Goal: Register for event/course

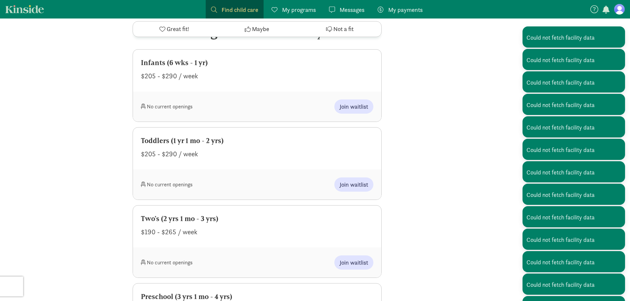
scroll to position [364, 0]
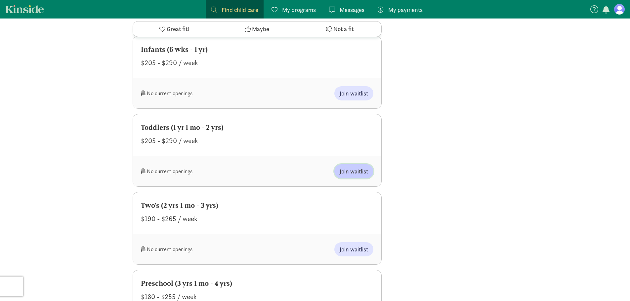
click at [353, 167] on span "Join waitlist" at bounding box center [354, 171] width 28 height 9
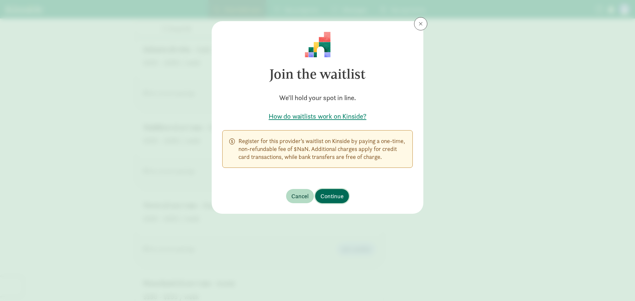
click at [336, 193] on span "Continue" at bounding box center [331, 196] width 23 height 9
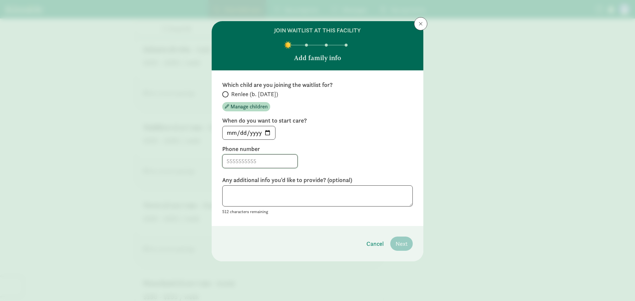
click at [271, 162] on input at bounding box center [260, 161] width 75 height 13
type input "[PHONE_NUMBER]"
click at [220, 89] on div "Which child are you joining the waitlist for? Renlee (b. [DATE]) Manage childre…" at bounding box center [318, 148] width 212 height 156
drag, startPoint x: 225, startPoint y: 92, endPoint x: 227, endPoint y: 95, distance: 3.9
click at [226, 92] on label "Renlee (b. [DATE])" at bounding box center [317, 94] width 190 height 8
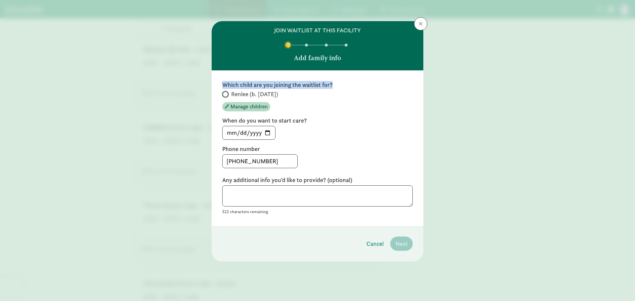
click at [226, 92] on input "Renlee (b. [DATE])" at bounding box center [224, 94] width 4 height 4
radio input "true"
click at [403, 241] on span "Next" at bounding box center [401, 243] width 12 height 9
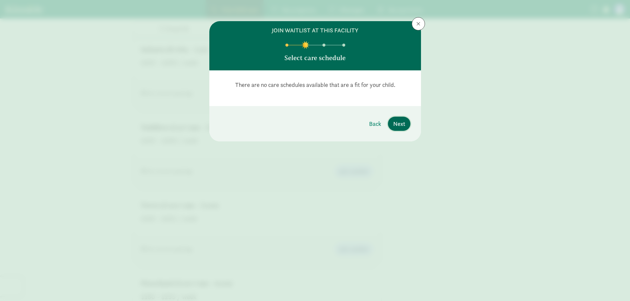
click at [398, 124] on span "Next" at bounding box center [399, 123] width 12 height 9
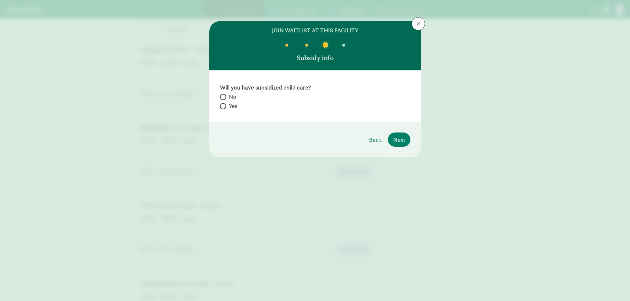
click at [224, 96] on span at bounding box center [223, 97] width 6 height 6
click at [224, 96] on input "No" at bounding box center [222, 97] width 4 height 4
radio input "true"
click at [405, 141] on button "Next" at bounding box center [399, 140] width 22 height 14
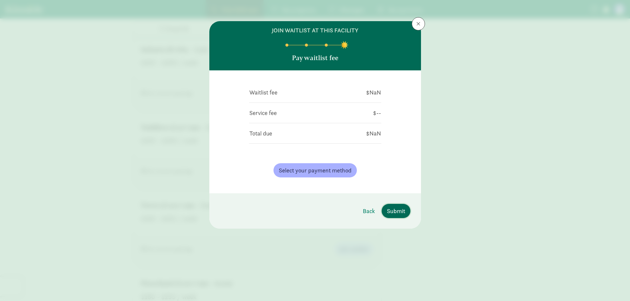
click at [402, 210] on span "Submit" at bounding box center [396, 211] width 18 height 9
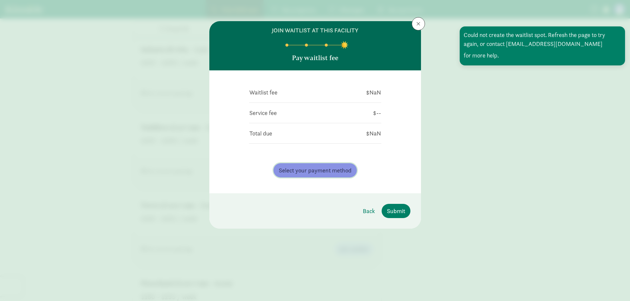
click at [332, 164] on button "Select your payment method" at bounding box center [314, 170] width 83 height 14
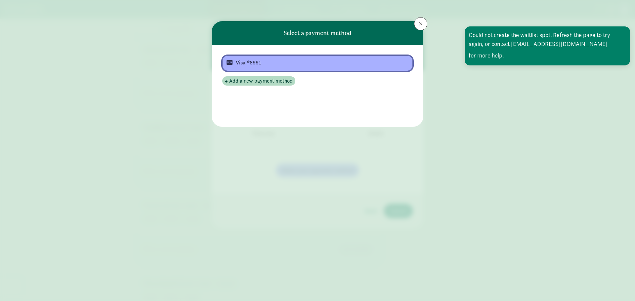
click at [257, 62] on div "Visa *8991" at bounding box center [317, 63] width 162 height 8
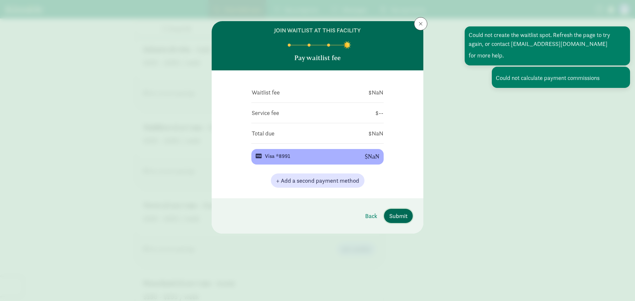
click at [405, 217] on span "Submit" at bounding box center [398, 216] width 18 height 9
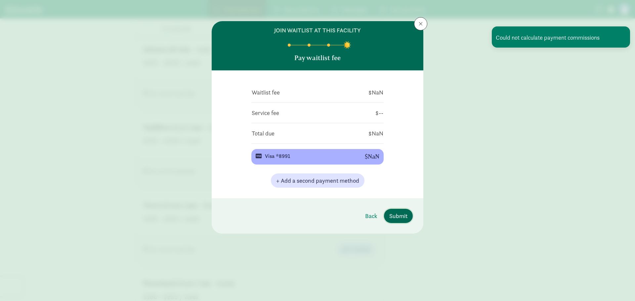
click at [404, 216] on span "Submit" at bounding box center [398, 216] width 18 height 9
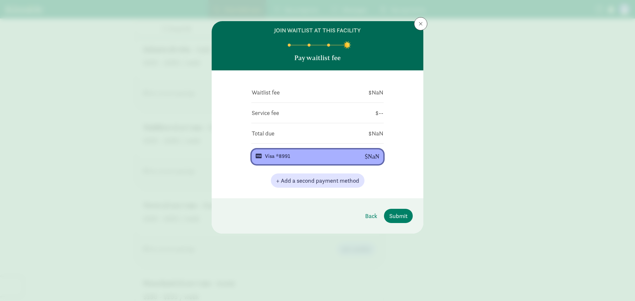
click at [293, 157] on div "Visa *8991" at bounding box center [309, 156] width 89 height 8
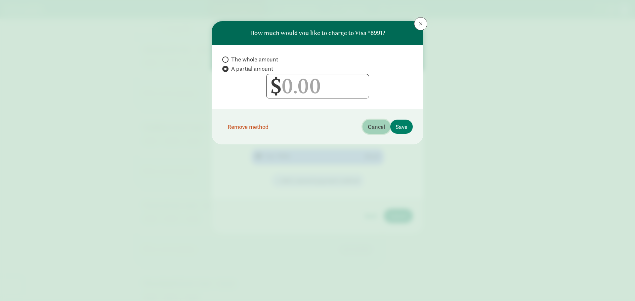
click at [381, 123] on span "Cancel" at bounding box center [376, 126] width 17 height 9
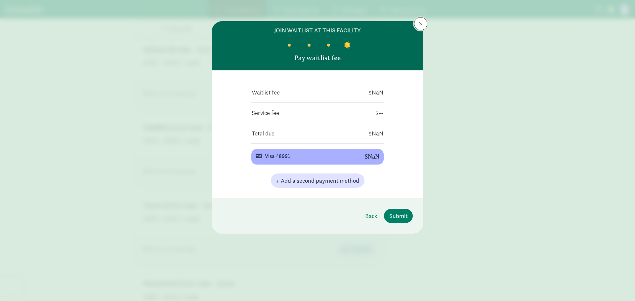
click at [417, 23] on button at bounding box center [420, 23] width 13 height 13
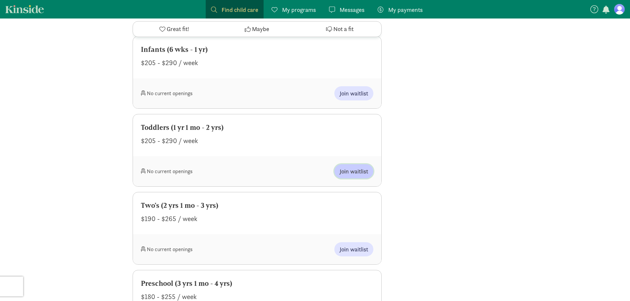
click at [344, 167] on span "Join waitlist" at bounding box center [354, 171] width 28 height 9
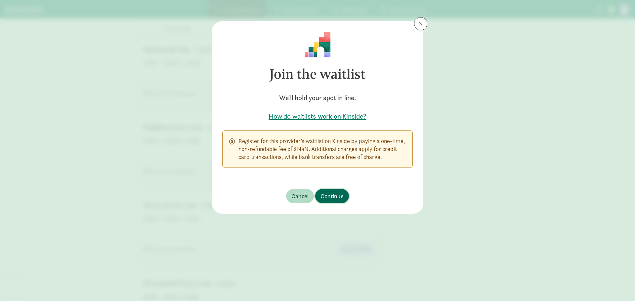
click at [342, 196] on span "Continue" at bounding box center [331, 196] width 23 height 9
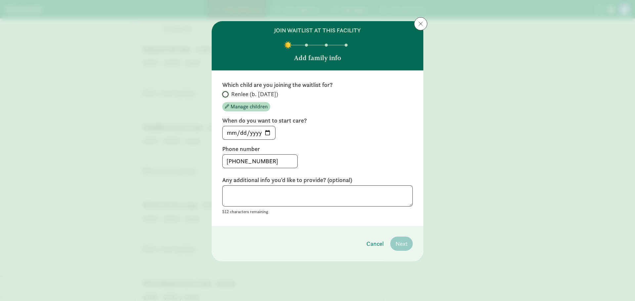
click at [226, 93] on input "Renlee (b. [DATE])" at bounding box center [224, 94] width 4 height 4
radio input "true"
click at [401, 245] on span "Next" at bounding box center [401, 243] width 12 height 9
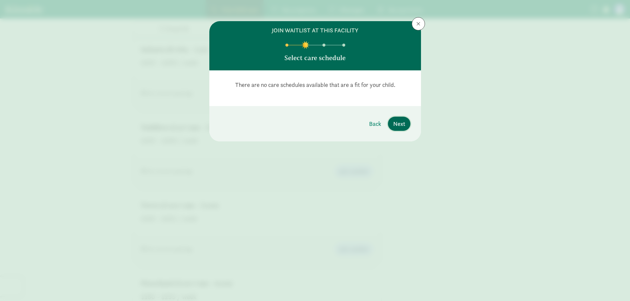
click at [400, 125] on span "Next" at bounding box center [399, 123] width 12 height 9
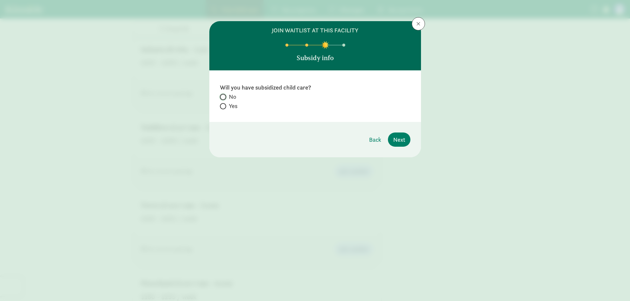
click at [223, 98] on input "No" at bounding box center [222, 97] width 4 height 4
radio input "true"
click at [399, 139] on span "Next" at bounding box center [399, 139] width 12 height 9
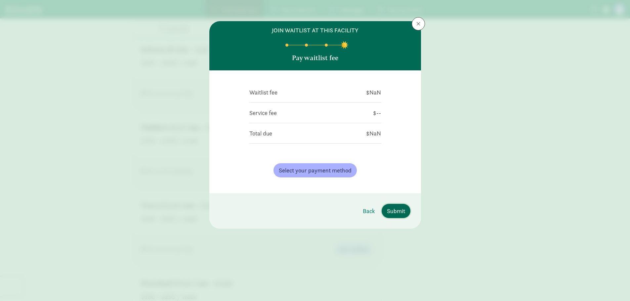
click at [393, 216] on button "Submit" at bounding box center [396, 211] width 29 height 14
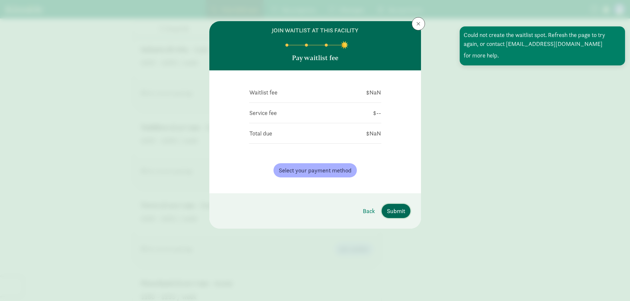
click at [391, 215] on span "Submit" at bounding box center [396, 211] width 18 height 9
click at [418, 18] on button at bounding box center [418, 23] width 13 height 13
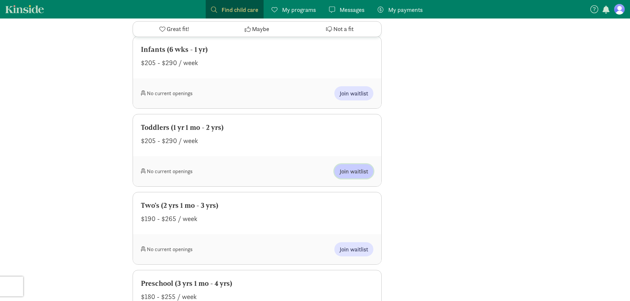
click at [364, 167] on span "Join waitlist" at bounding box center [354, 171] width 28 height 9
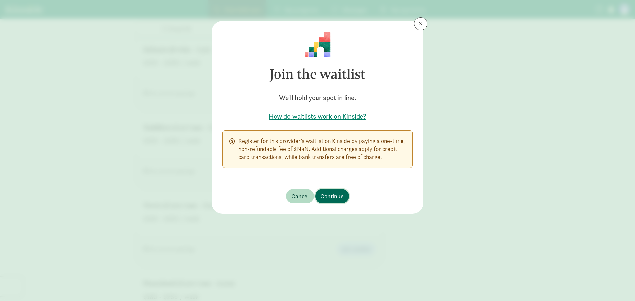
click at [332, 198] on span "Continue" at bounding box center [331, 196] width 23 height 9
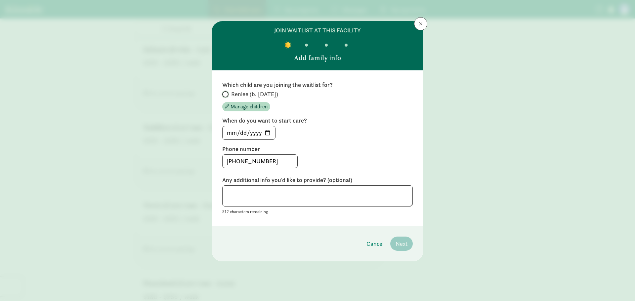
click at [226, 93] on input "Renlee (b. [DATE])" at bounding box center [224, 94] width 4 height 4
radio input "true"
click at [406, 246] on span "Next" at bounding box center [401, 243] width 12 height 9
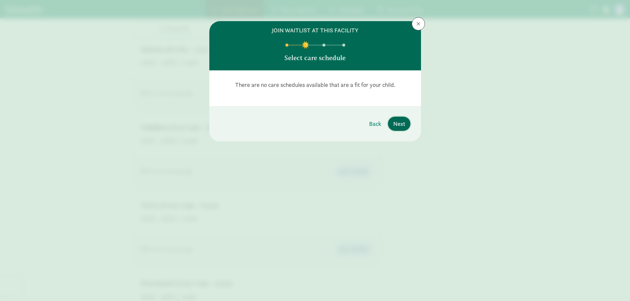
click at [402, 120] on span "Next" at bounding box center [399, 123] width 12 height 9
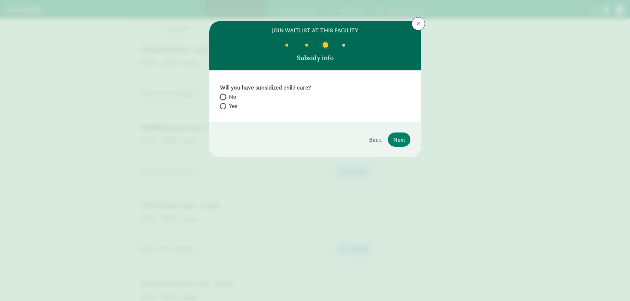
click at [223, 96] on input "No" at bounding box center [222, 97] width 4 height 4
radio input "true"
click at [398, 139] on span "Next" at bounding box center [399, 139] width 12 height 9
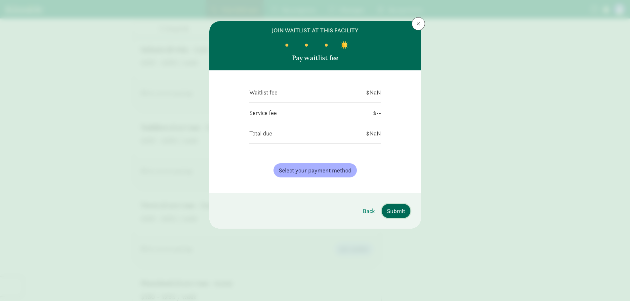
drag, startPoint x: 400, startPoint y: 205, endPoint x: 400, endPoint y: 211, distance: 6.0
click at [400, 210] on button "Submit" at bounding box center [396, 211] width 29 height 14
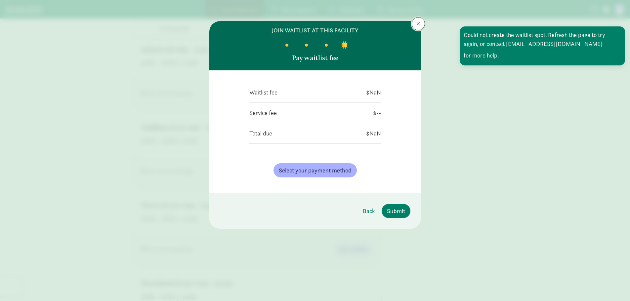
click at [422, 20] on button at bounding box center [418, 23] width 13 height 13
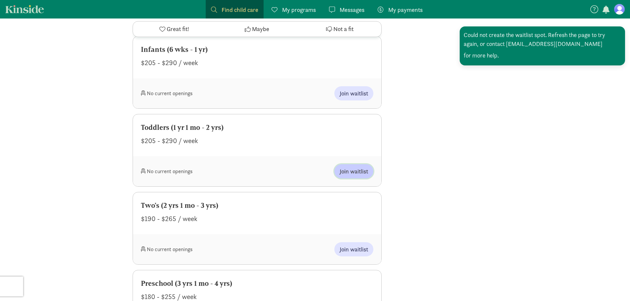
click at [349, 167] on span "Join waitlist" at bounding box center [354, 171] width 28 height 9
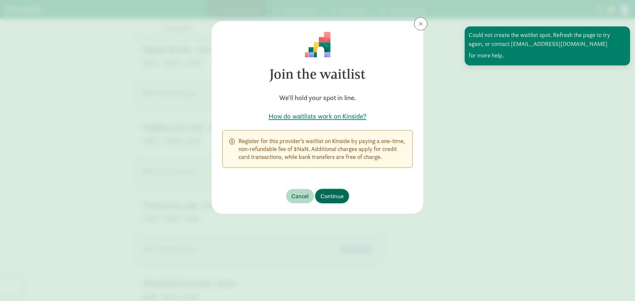
click at [338, 195] on span "Continue" at bounding box center [331, 196] width 23 height 9
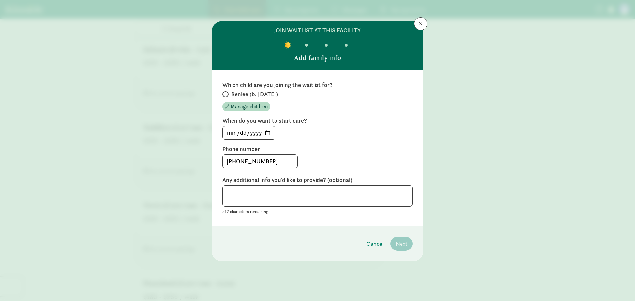
click at [227, 94] on span at bounding box center [225, 94] width 6 height 6
click at [226, 94] on input "Renlee (b. [DATE])" at bounding box center [224, 94] width 4 height 4
radio input "true"
click at [403, 243] on span "Next" at bounding box center [401, 243] width 12 height 9
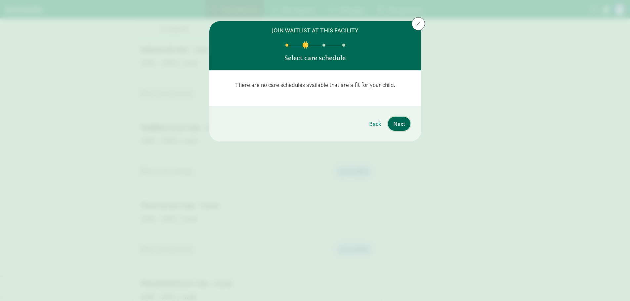
click at [400, 124] on span "Next" at bounding box center [399, 123] width 12 height 9
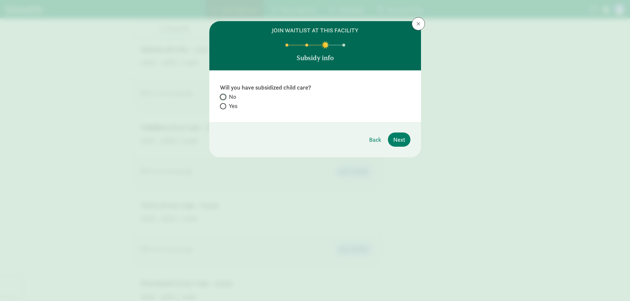
click at [223, 99] on input "No" at bounding box center [222, 97] width 4 height 4
radio input "true"
click at [403, 140] on span "Next" at bounding box center [399, 139] width 12 height 9
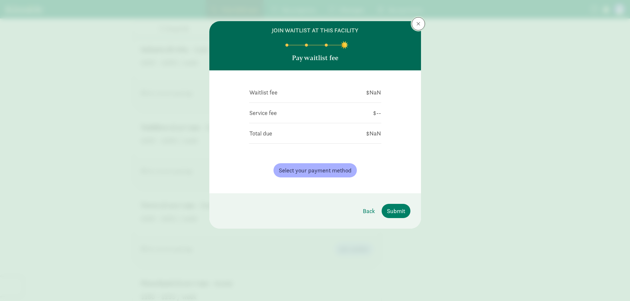
click at [420, 19] on button at bounding box center [418, 23] width 13 height 13
